Goal: Communication & Community: Answer question/provide support

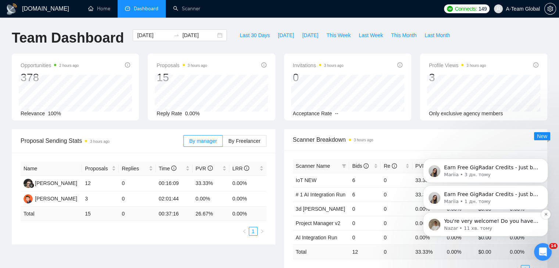
click at [509, 225] on p "Nazar • 11 хв. тому" at bounding box center [491, 228] width 95 height 7
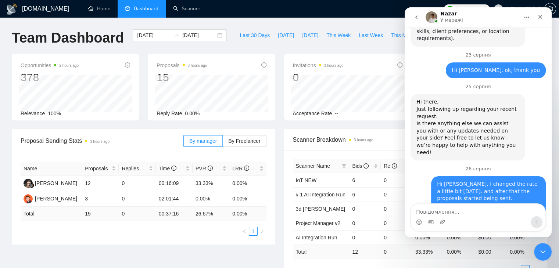
scroll to position [542, 0]
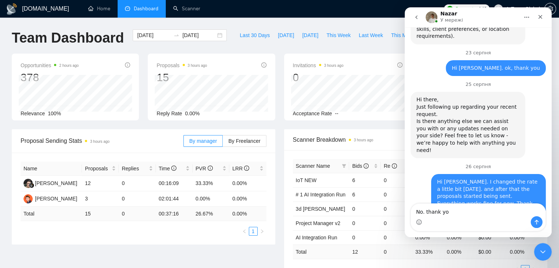
type textarea "No. thank you"
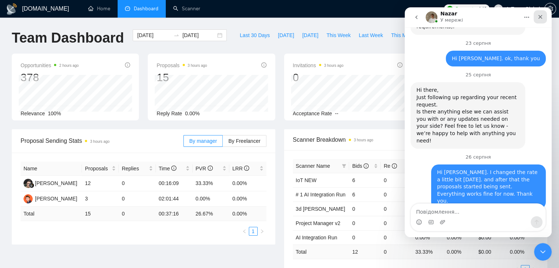
click at [537, 19] on div "Закрити" at bounding box center [540, 16] width 13 height 13
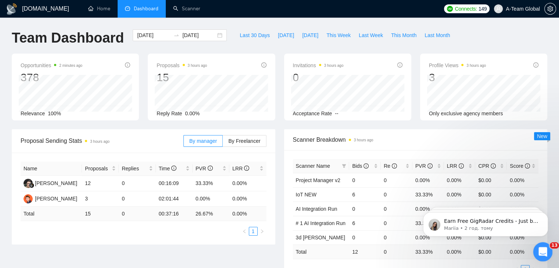
click at [546, 259] on div "Відкрити програму для спілкування Intercom" at bounding box center [542, 251] width 24 height 24
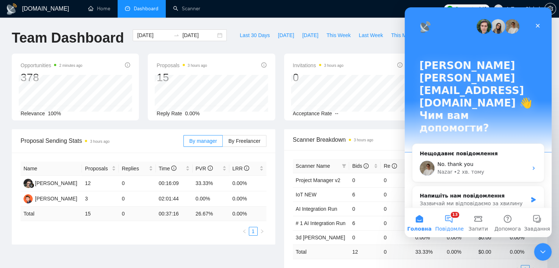
click at [452, 220] on button "13 Повідомлення" at bounding box center [448, 222] width 29 height 29
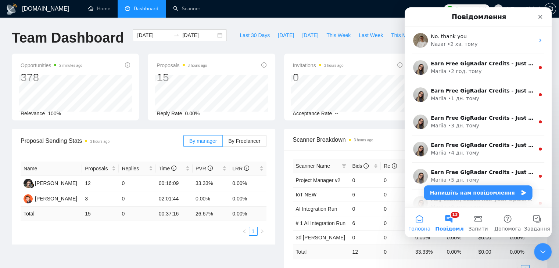
click at [416, 229] on span "Головна" at bounding box center [420, 229] width 22 height 5
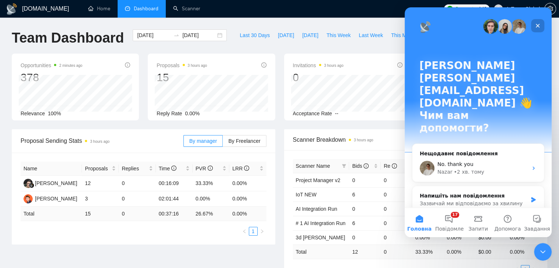
click at [541, 24] on icon "Закрити" at bounding box center [538, 26] width 6 height 6
